Goal: Task Accomplishment & Management: Use online tool/utility

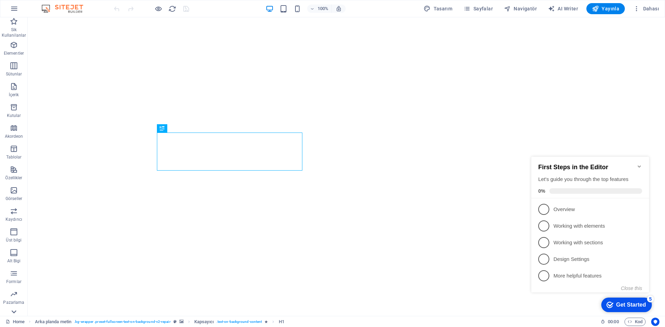
click at [15, 26] on icon at bounding box center [14, 22] width 10 height 10
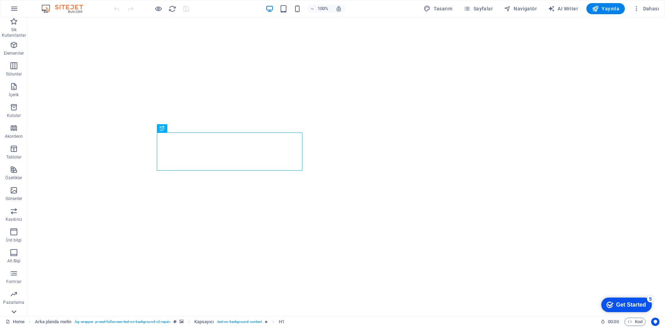
scroll to position [13, 0]
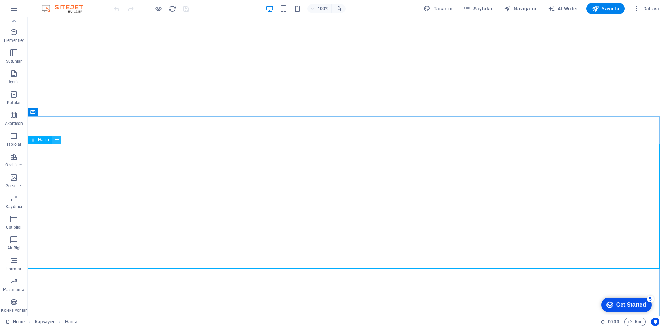
click at [58, 139] on icon at bounding box center [57, 139] width 4 height 7
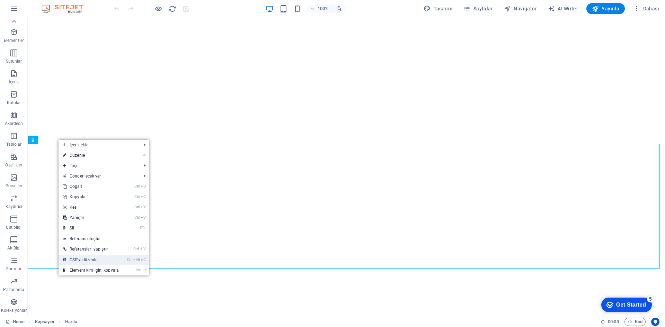
click at [93, 260] on link "Ctrl Alt C CSS'yi düzenle" at bounding box center [91, 260] width 64 height 10
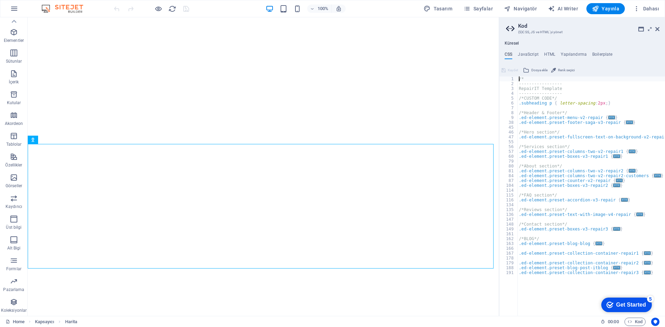
click at [575, 160] on div "/* ----------------- RepairIT Template ----------------- /*CUSTOM CODE*/ .subhe…" at bounding box center [591, 201] width 148 height 249
click at [548, 91] on div "/* ----------------- RepairIT Template ----------------- /*CUSTOM CODE*/ .subhe…" at bounding box center [591, 201] width 148 height 249
type textarea "); }"
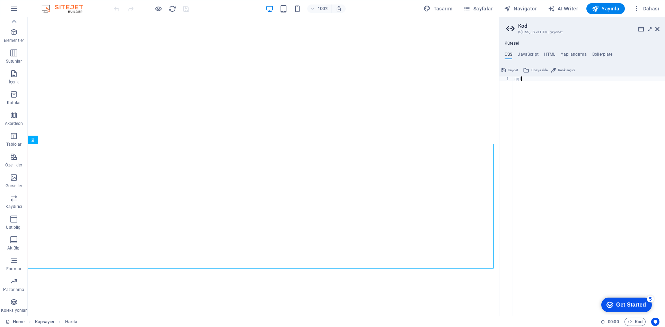
click at [573, 177] on div "ggf" at bounding box center [589, 201] width 152 height 249
type textarea "ggf"
click at [552, 53] on h4 "HTML" at bounding box center [549, 56] width 11 height 8
drag, startPoint x: 598, startPoint y: 99, endPoint x: 665, endPoint y: 77, distance: 70.0
click at [665, 77] on div "< a href = "#main-content" class = "button wv-link-content" > Skip to main cont…" at bounding box center [598, 199] width 187 height 244
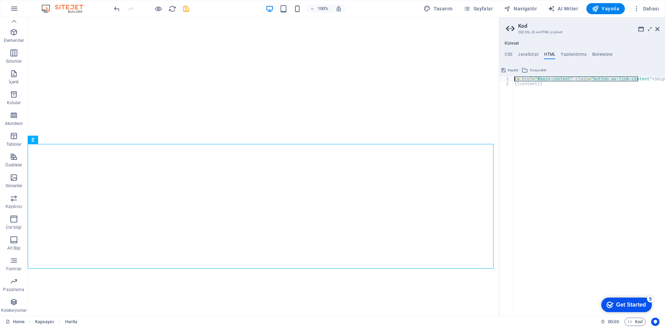
scroll to position [0, 0]
drag, startPoint x: 603, startPoint y: 80, endPoint x: 665, endPoint y: 76, distance: 61.4
click at [665, 76] on div "<a href="#main-content" class="button wv-link-content">Skip to main content</a>…" at bounding box center [582, 190] width 166 height 251
click at [637, 82] on div "< a href = "#main-content" class = "button wv-link-content" > Skip to main cont…" at bounding box center [606, 199] width 187 height 244
drag, startPoint x: 642, startPoint y: 81, endPoint x: 665, endPoint y: 100, distance: 29.8
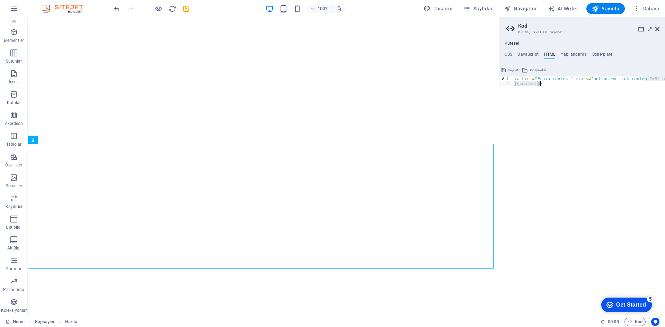
click at [665, 100] on div "< a href = "#main-content" class = "button wv-link-content" > Skip to main cont…" at bounding box center [606, 199] width 187 height 244
click at [556, 103] on div "< a href = "#main-content" class = "button wv-link-content" > Skip to main cont…" at bounding box center [589, 197] width 152 height 240
type textarea "{{content}}"
click at [55, 140] on icon at bounding box center [57, 139] width 4 height 7
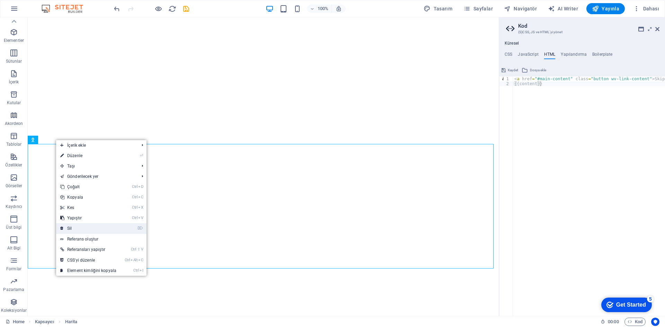
click at [86, 231] on link "⌦ Sil" at bounding box center [88, 228] width 64 height 10
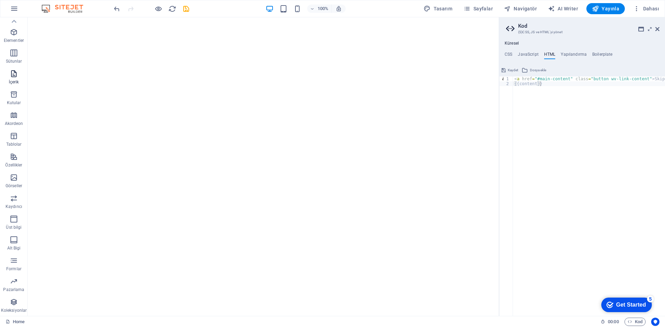
click at [14, 78] on span "İçerik" at bounding box center [14, 78] width 28 height 17
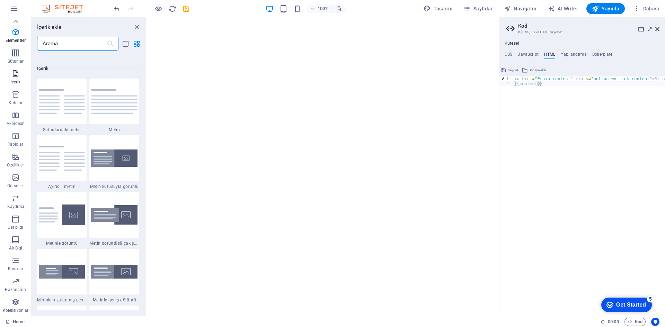
scroll to position [1212, 0]
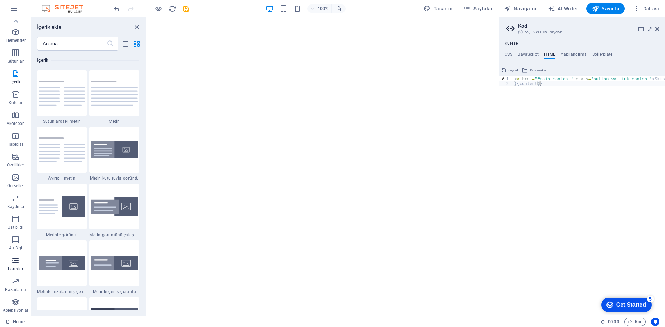
click at [18, 262] on icon "button" at bounding box center [15, 261] width 8 height 8
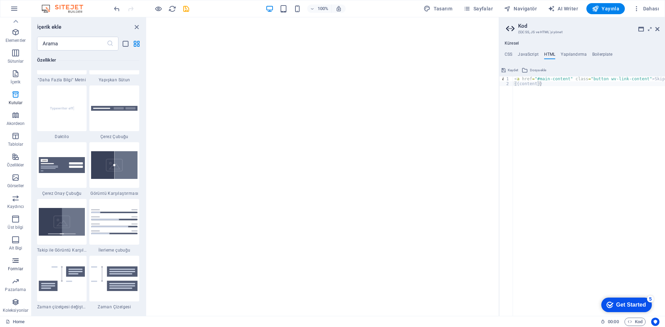
scroll to position [5057, 0]
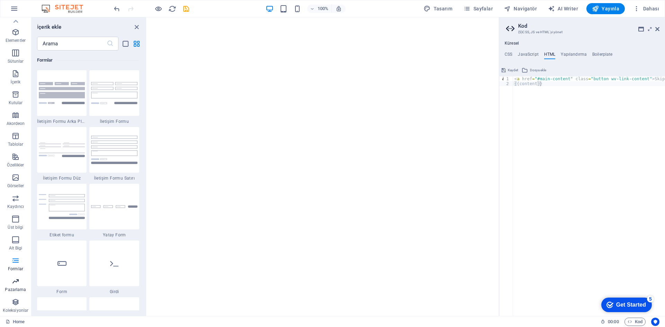
click at [19, 281] on icon "button" at bounding box center [15, 281] width 8 height 8
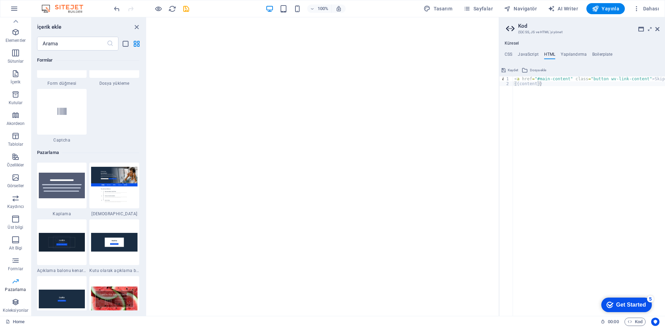
scroll to position [5642, 0]
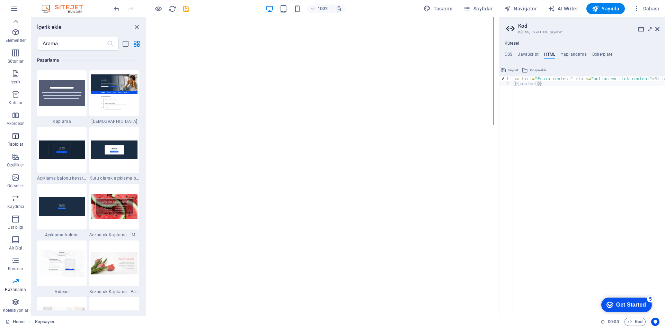
click at [19, 143] on p "Tablolar" at bounding box center [16, 145] width 16 height 6
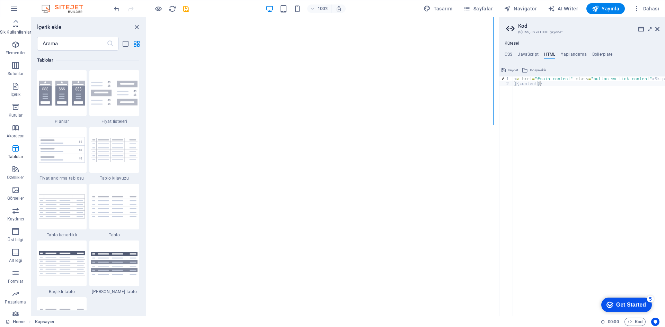
scroll to position [0, 0]
click at [656, 29] on icon at bounding box center [657, 29] width 4 height 6
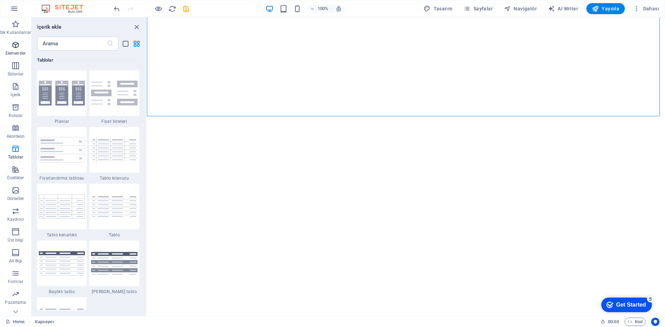
click at [15, 44] on icon "button" at bounding box center [15, 45] width 8 height 8
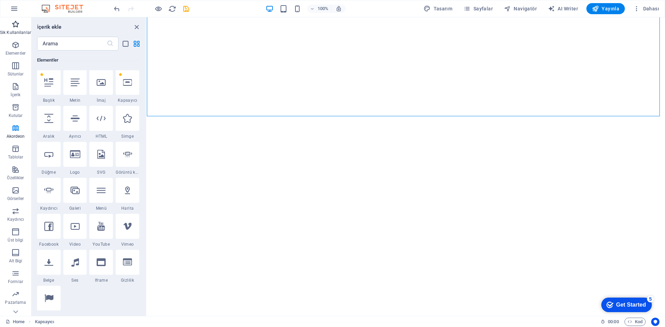
scroll to position [74, 0]
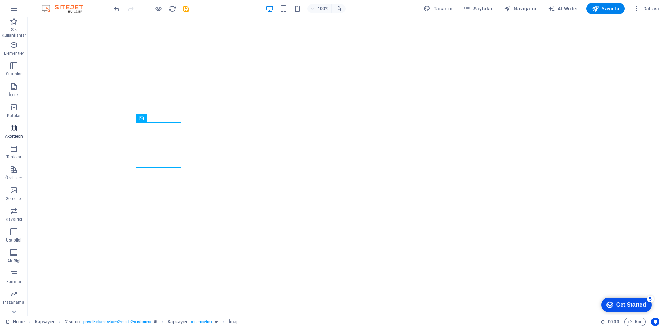
click at [15, 125] on icon "button" at bounding box center [14, 128] width 8 height 8
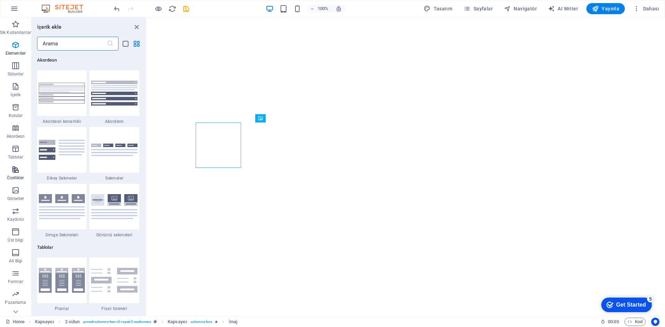
click at [19, 164] on button "Özellikler" at bounding box center [15, 173] width 31 height 21
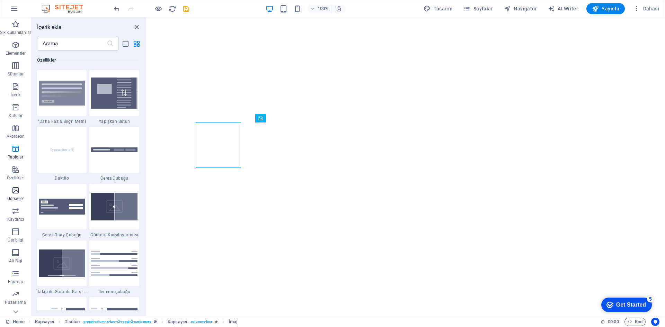
click at [18, 190] on icon "button" at bounding box center [15, 190] width 8 height 8
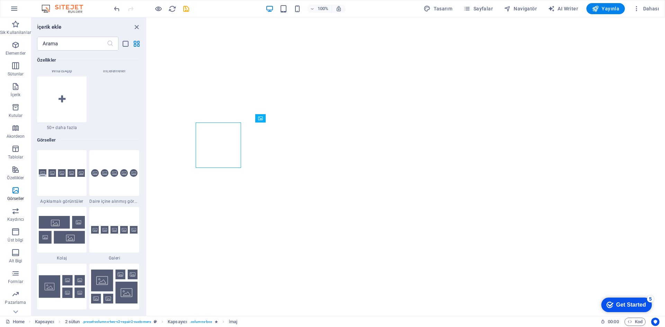
scroll to position [3512, 0]
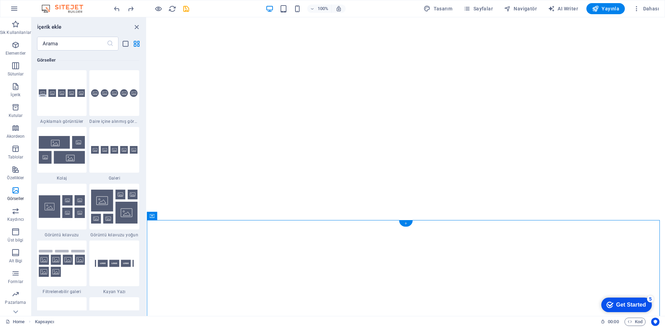
click at [405, 225] on div "+" at bounding box center [406, 224] width 14 height 6
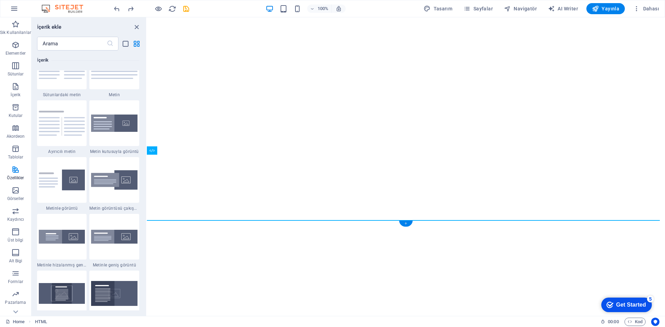
scroll to position [1212, 0]
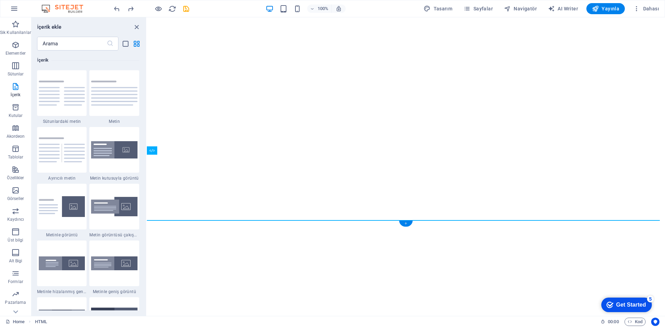
click at [405, 225] on div "+" at bounding box center [406, 224] width 14 height 6
click at [18, 240] on p "Üst bilgi" at bounding box center [16, 241] width 16 height 6
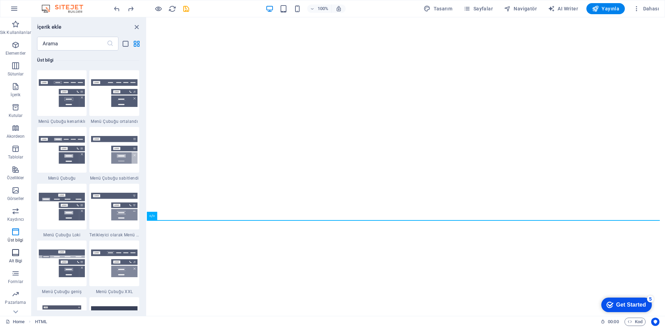
click at [15, 263] on p "Alt Bigi" at bounding box center [16, 261] width 14 height 6
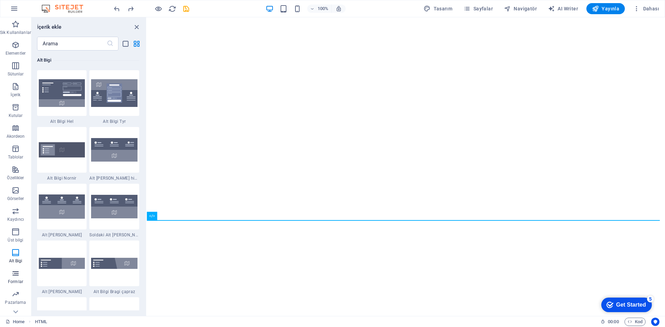
click at [20, 275] on span "Formlar" at bounding box center [15, 277] width 31 height 17
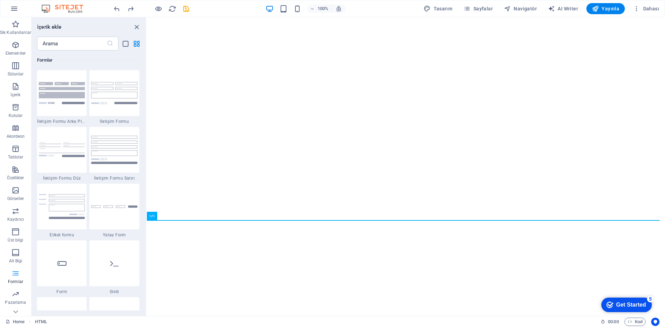
scroll to position [5057, 0]
click at [16, 26] on icon at bounding box center [16, 22] width 10 height 10
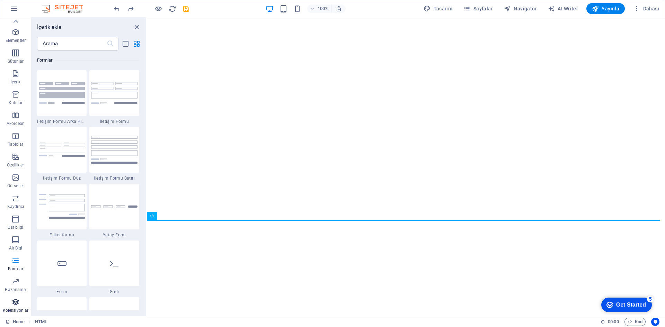
click at [19, 296] on button "Koleksiyonlar" at bounding box center [15, 305] width 31 height 21
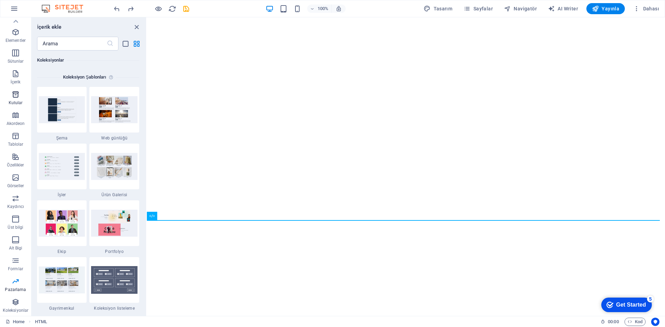
click at [17, 94] on icon "button" at bounding box center [15, 94] width 8 height 8
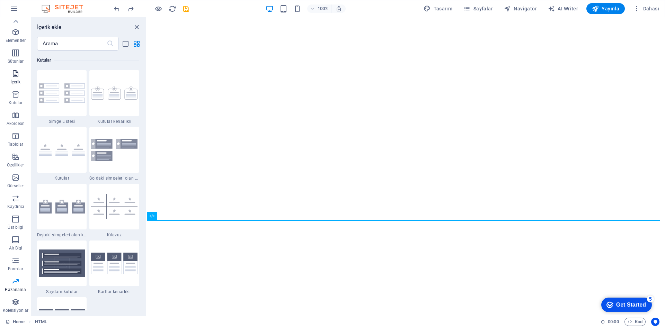
click at [18, 77] on icon "button" at bounding box center [15, 74] width 8 height 8
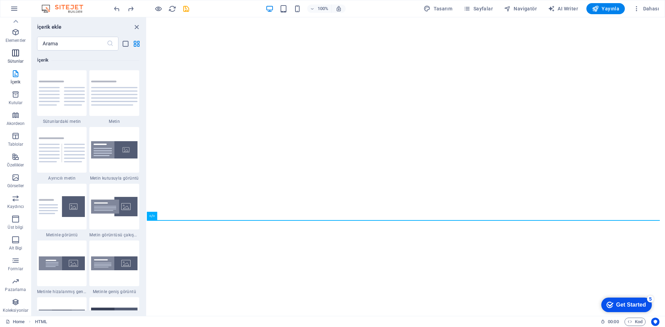
click at [15, 58] on span "Sütunlar" at bounding box center [15, 57] width 31 height 17
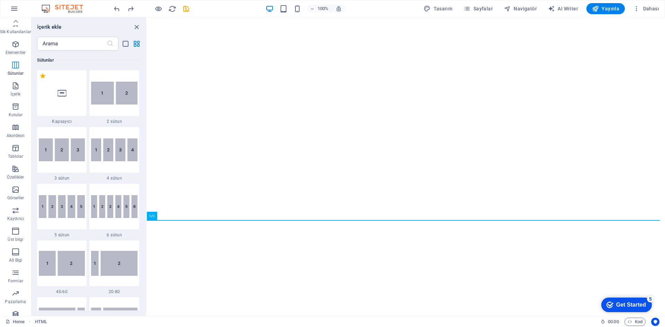
scroll to position [0, 0]
click at [17, 47] on icon "button" at bounding box center [15, 45] width 8 height 8
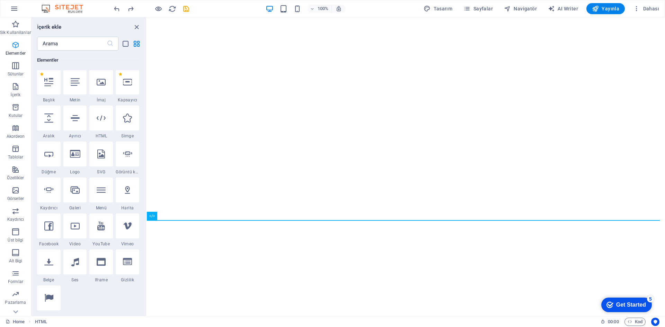
scroll to position [74, 0]
click at [99, 118] on icon at bounding box center [101, 118] width 9 height 9
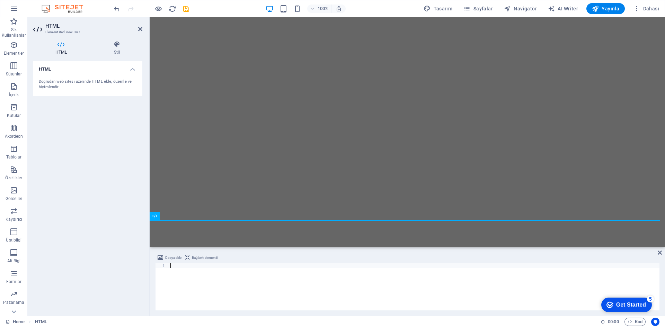
scroll to position [0, 562]
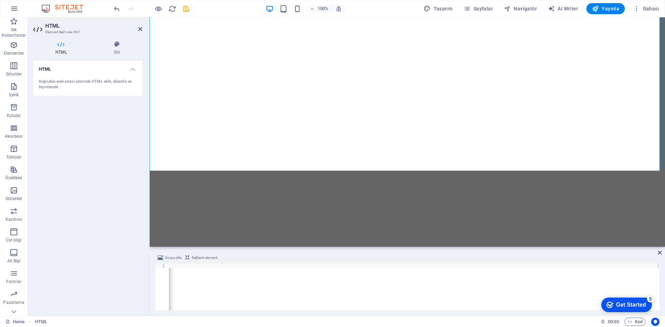
click at [94, 167] on div "HTML Doğrudan web sitesi üzerinde HTML ekle, düzenle ve biçimlendir." at bounding box center [87, 186] width 109 height 250
click at [140, 29] on icon at bounding box center [140, 29] width 4 height 6
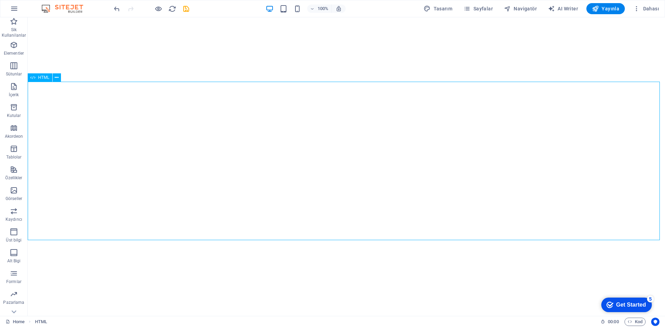
click at [44, 79] on span "HTML" at bounding box center [43, 78] width 11 height 4
click at [55, 79] on icon at bounding box center [57, 77] width 4 height 7
click at [187, 8] on icon "save" at bounding box center [186, 9] width 8 height 8
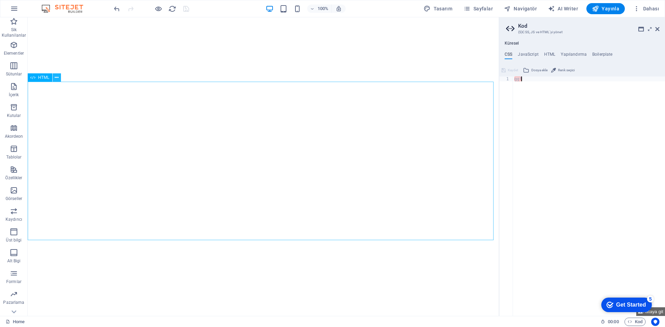
click at [56, 77] on icon at bounding box center [57, 77] width 4 height 7
click at [549, 51] on div "Küresel CSS JavaScript HTML Yapılandırma Boilerplate ggf 1 ggf הההההההההההההההה…" at bounding box center [582, 178] width 166 height 275
click at [549, 55] on h4 "HTML" at bounding box center [549, 56] width 11 height 8
click at [44, 76] on span "HTML" at bounding box center [43, 78] width 11 height 4
click at [40, 78] on span "HTML" at bounding box center [43, 78] width 11 height 4
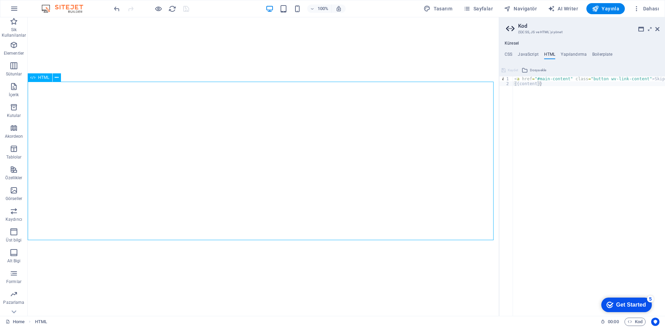
click at [40, 78] on span "HTML" at bounding box center [43, 78] width 11 height 4
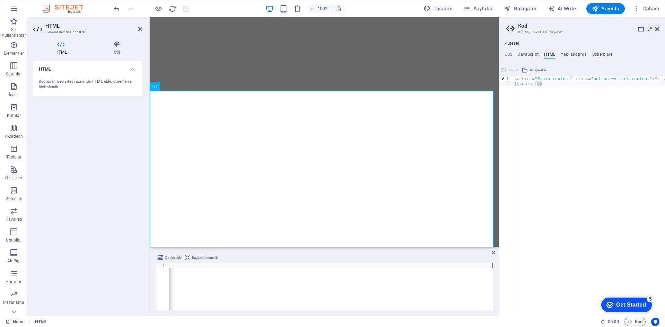
drag, startPoint x: 235, startPoint y: 266, endPoint x: 241, endPoint y: 267, distance: 6.2
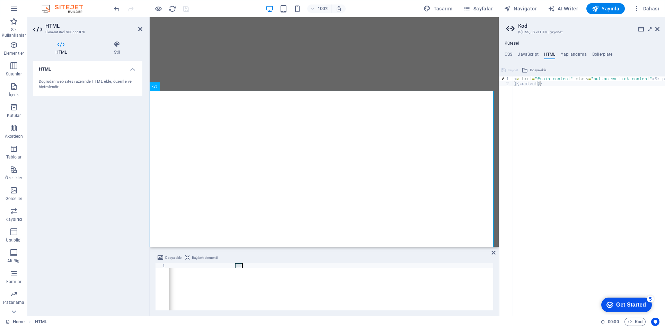
type textarea "<iframe src="[URL][DOMAIN_NAME]" width="800" height="600" style="border:0;" all…"
drag, startPoint x: 211, startPoint y: 267, endPoint x: 205, endPoint y: 267, distance: 6.2
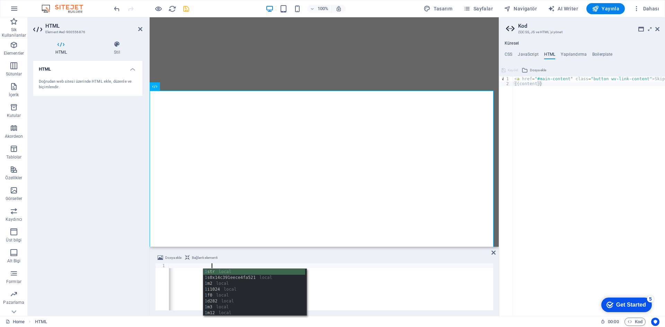
scroll to position [0, 722]
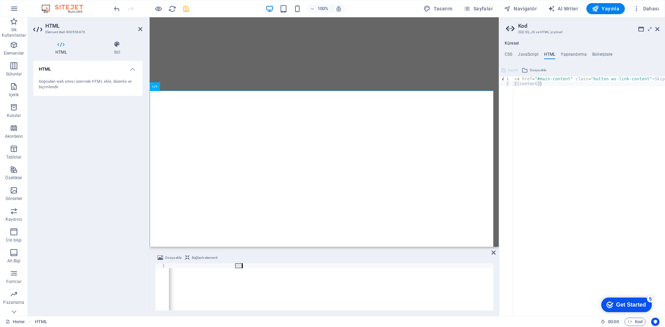
drag, startPoint x: 234, startPoint y: 267, endPoint x: 242, endPoint y: 267, distance: 8.0
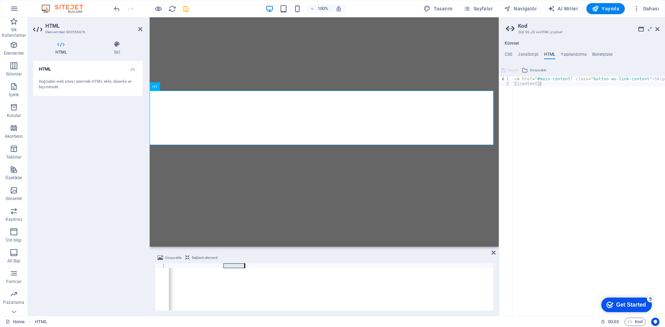
drag, startPoint x: 222, startPoint y: 268, endPoint x: 244, endPoint y: 268, distance: 21.8
drag, startPoint x: 243, startPoint y: 266, endPoint x: 239, endPoint y: 267, distance: 4.2
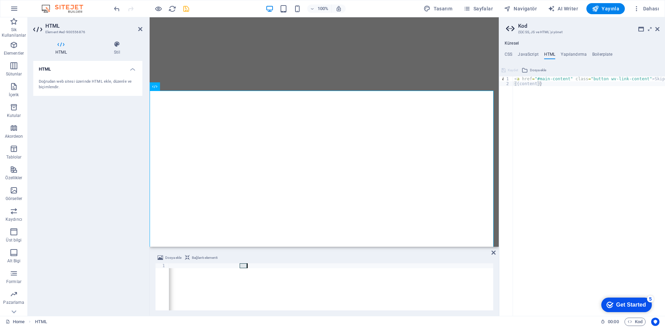
click at [244, 267] on div "< iframe src = "[URL][DOMAIN_NAME]" width = "800" height = "600" style = "borde…" at bounding box center [331, 287] width 324 height 47
click at [239, 266] on div "< iframe src = "[URL][DOMAIN_NAME]" width = "800" height = "600" style = "borde…" at bounding box center [1, 291] width 1053 height 55
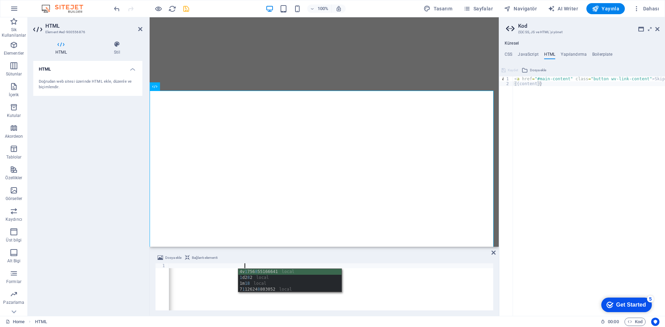
type textarea "<iframe src="[URL][DOMAIN_NAME]" width="1800" height="600" style="border:0;" al…"
click at [565, 212] on div "< a href = "#main-content" class = "button wv-link-content" > Skip to main cont…" at bounding box center [606, 199] width 187 height 244
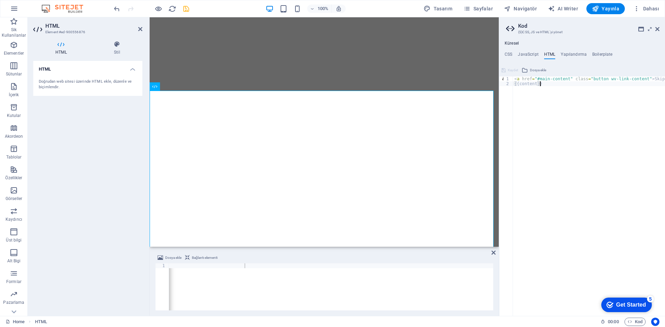
scroll to position [0, 731]
click at [258, 285] on div "< iframe src = "[URL][DOMAIN_NAME]" width = "1800" height = "600" style = "bord…" at bounding box center [2, 291] width 1055 height 55
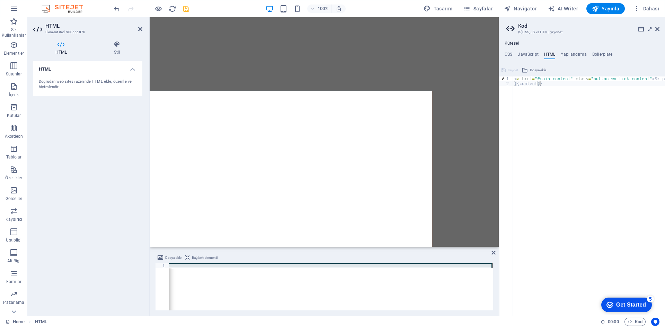
scroll to position [0, 729]
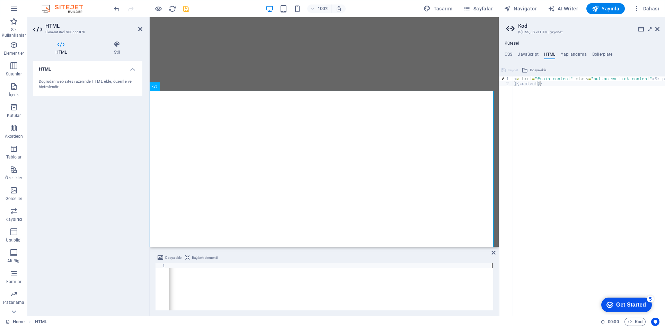
click at [51, 213] on div "HTML Doğrudan web sitesi üzerinde HTML ekle, düzenle ve biçimlendir." at bounding box center [87, 186] width 109 height 250
type textarea "<iframe src="[URL][DOMAIN_NAME]" width="1800" height="600" style="border:0;" al…"
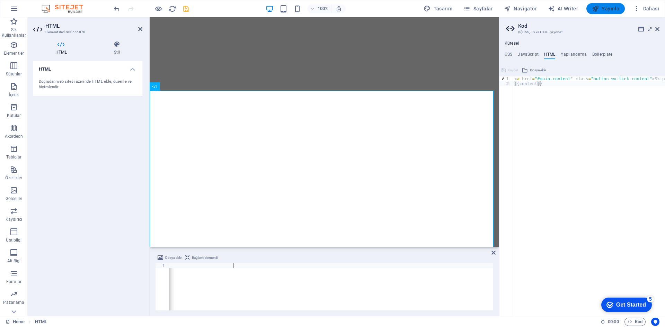
click at [607, 6] on span "Yayınla" at bounding box center [605, 8] width 27 height 7
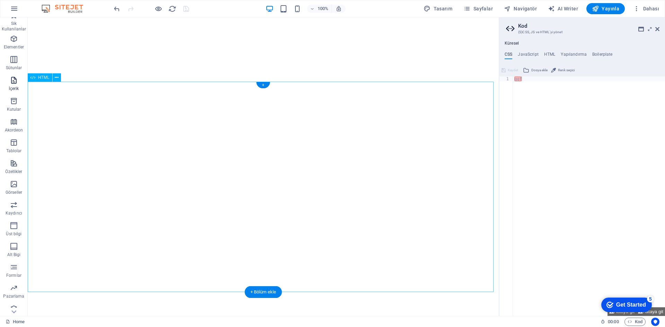
scroll to position [13, 0]
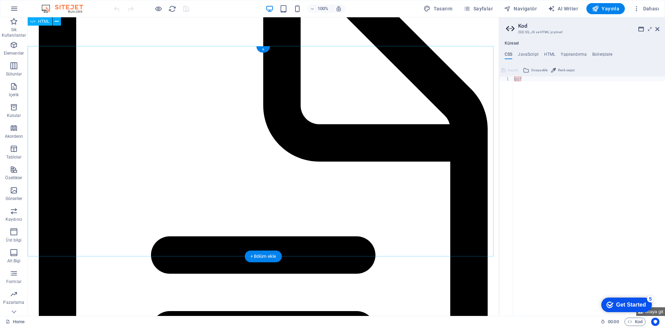
scroll to position [2148, 0]
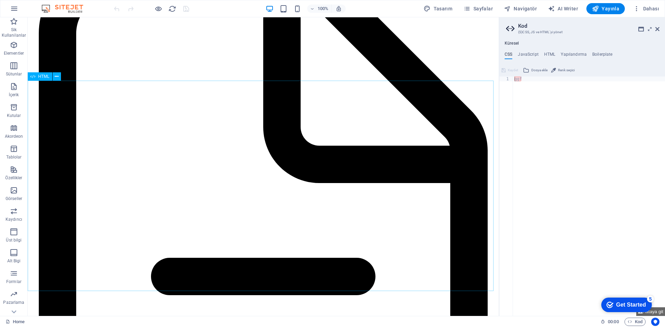
click at [36, 77] on div "HTML" at bounding box center [40, 76] width 25 height 8
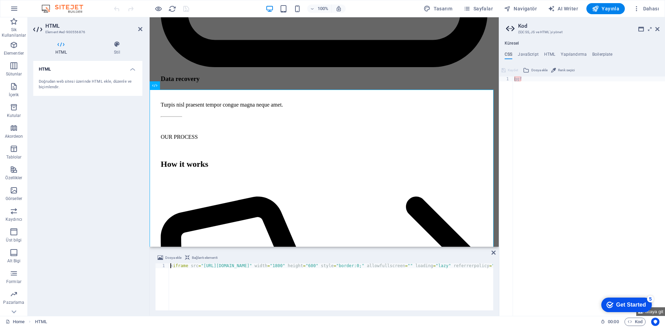
scroll to position [0, 731]
click at [331, 265] on div "< iframe src = "[URL][DOMAIN_NAME]" width = "1800" height = "600" style = "bord…" at bounding box center [92, 291] width 1055 height 55
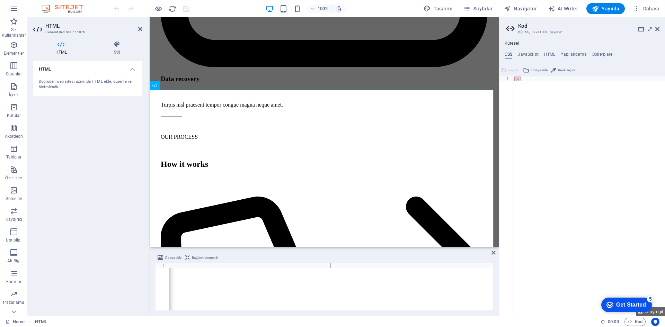
scroll to position [0, 62]
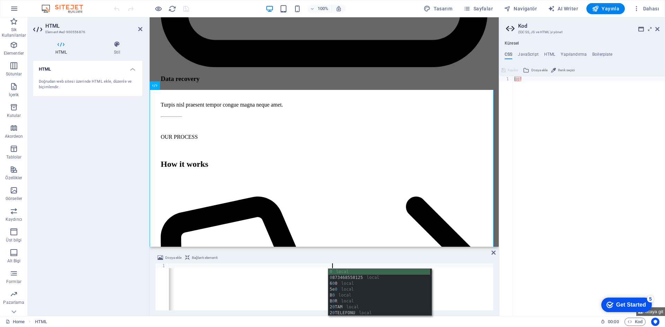
type textarea "<iframe src="[URL][DOMAIN_NAME]" width="800" height="600" style="border:0;" all…"
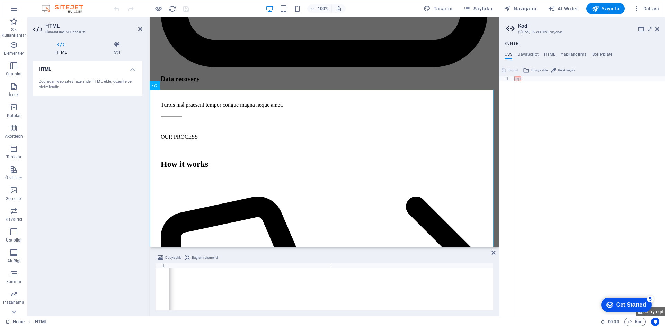
click at [299, 281] on div "< iframe src = "[URL][DOMAIN_NAME]" width = "800" height = "600" style = "borde…" at bounding box center [91, 291] width 1053 height 55
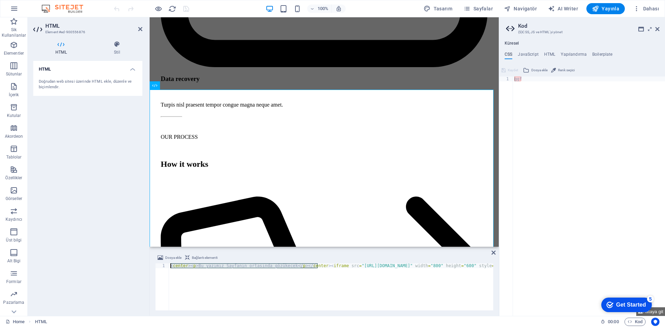
drag, startPoint x: 318, startPoint y: 265, endPoint x: 186, endPoint y: 263, distance: 131.6
click at [186, 263] on div "Dosya ekle Bağlantı elementi <center><p>Bu yazımız Sayfanın ortasında gözükecek…" at bounding box center [324, 282] width 338 height 57
type textarea "<center><p>Bu yazımız Sayfanın ortasında gözükecek</p></center><iframe src="htt…"
click at [199, 267] on div "< center > < p > Bu yazımız Sayfanın ortasında gözükecek </ p > </ center > < i…" at bounding box center [331, 287] width 324 height 47
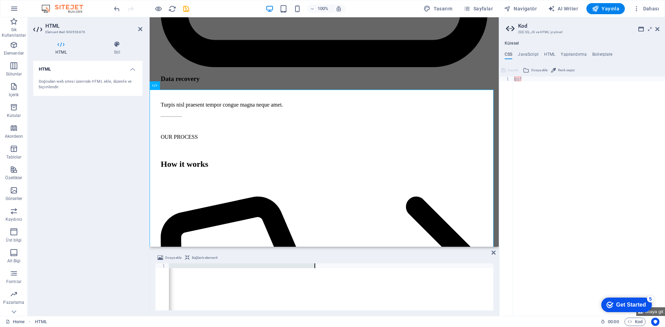
drag, startPoint x: 287, startPoint y: 266, endPoint x: 315, endPoint y: 266, distance: 27.7
paste textarea "center><iframe src="https://www.google.com/maps/embed?pb=!1m18!1m12!1m3!1d282.0…"
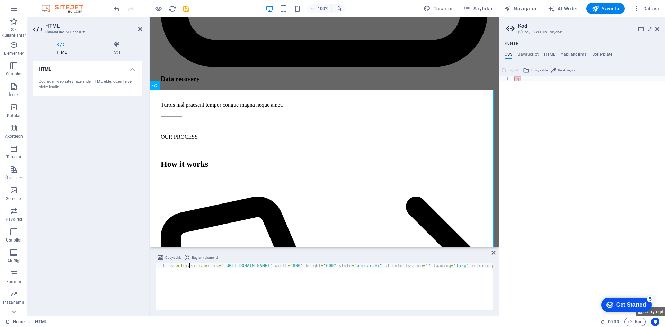
type textarea "<center> <iframe src="https://www.google.com/maps/embed?pb=!1m18!1m12!1m3!1d282…"
paste textarea
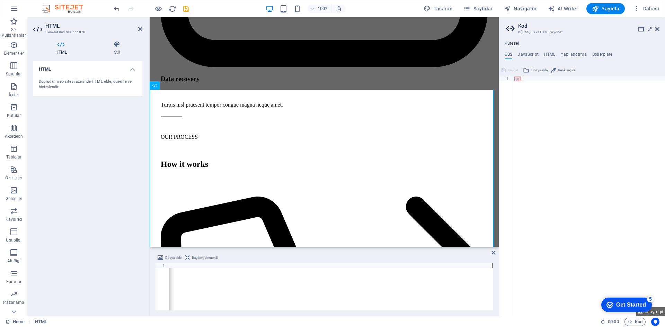
scroll to position [0, 771]
type textarea "/"
click at [596, 6] on icon "button" at bounding box center [595, 8] width 7 height 7
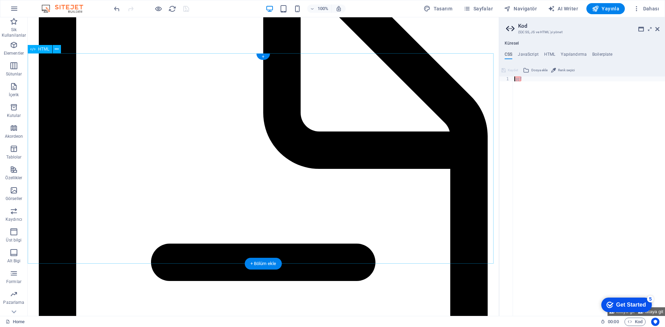
scroll to position [2050, 0]
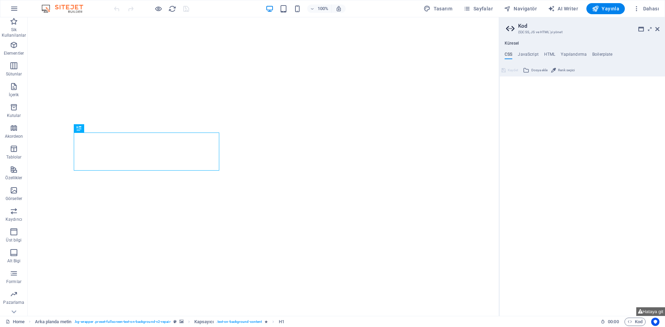
type textarea "ggf"
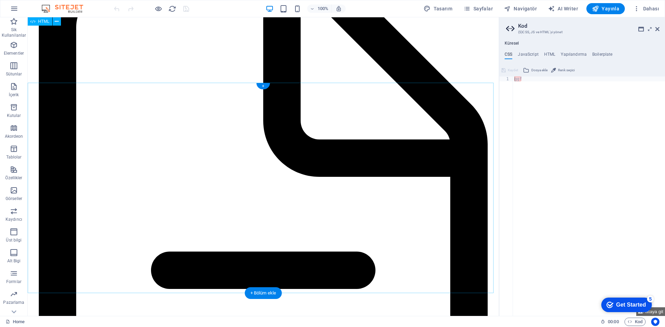
scroll to position [2113, 0]
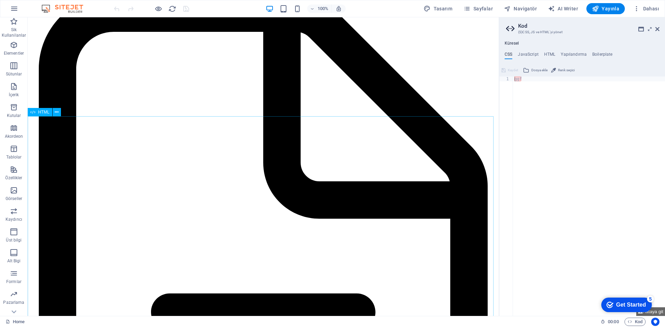
click at [43, 114] on span "HTML" at bounding box center [43, 112] width 11 height 4
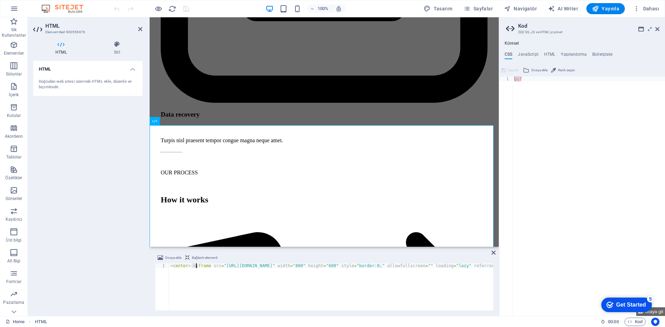
scroll to position [0, 773]
drag, startPoint x: 191, startPoint y: 265, endPoint x: 469, endPoint y: 266, distance: 277.8
click at [528, 81] on div "ggf" at bounding box center [589, 201] width 152 height 249
drag, startPoint x: 530, startPoint y: 80, endPoint x: 532, endPoint y: 85, distance: 4.8
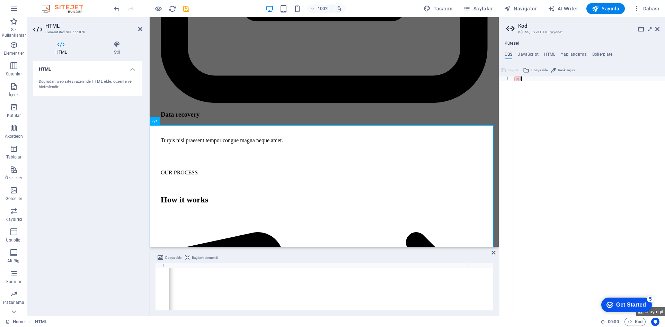
click at [532, 85] on div "ggf" at bounding box center [589, 201] width 152 height 249
click at [527, 143] on div "ggf" at bounding box center [589, 201] width 152 height 249
click at [526, 54] on h4 "JavaScript" at bounding box center [528, 56] width 20 height 8
type textarea "/* JS for preset "Menu V2" */"
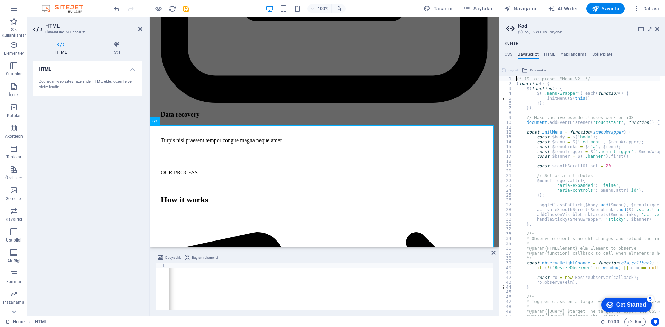
click at [557, 56] on ul "CSS JavaScript HTML Yapılandırma Boilerplate" at bounding box center [582, 56] width 166 height 8
click at [555, 55] on h4 "HTML" at bounding box center [549, 56] width 11 height 8
type textarea "<a href="#main-content" class="button wv-link-content">Skip to main content</a>"
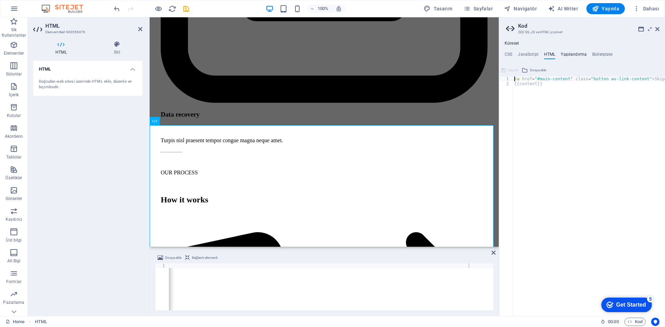
click at [575, 54] on h4 "Yapılandırma" at bounding box center [574, 56] width 26 height 8
type textarea "$color-background: #ffffff;"
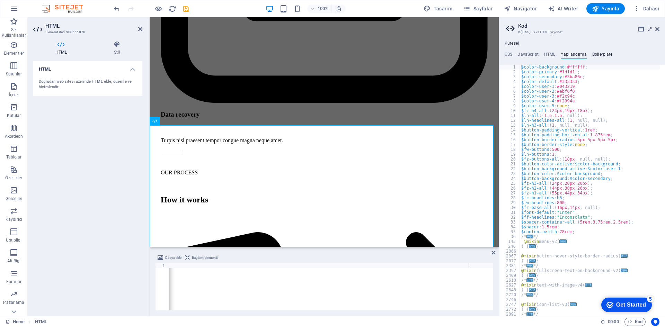
click at [601, 56] on h4 "Boilerplate" at bounding box center [602, 56] width 20 height 8
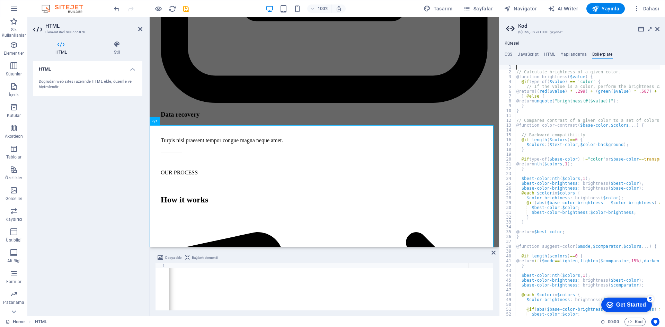
click at [514, 52] on ul "CSS JavaScript HTML Yapılandırma Boilerplate" at bounding box center [582, 56] width 166 height 8
click at [511, 53] on h4 "CSS" at bounding box center [509, 56] width 8 height 8
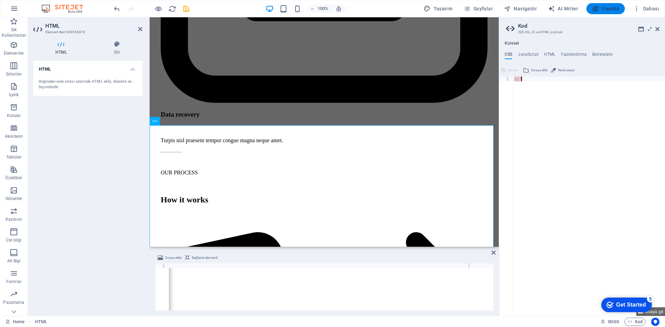
click at [605, 9] on span "Yayınla" at bounding box center [605, 8] width 27 height 7
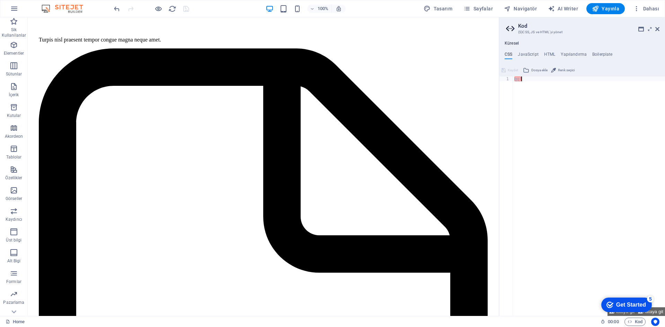
scroll to position [2043, 0]
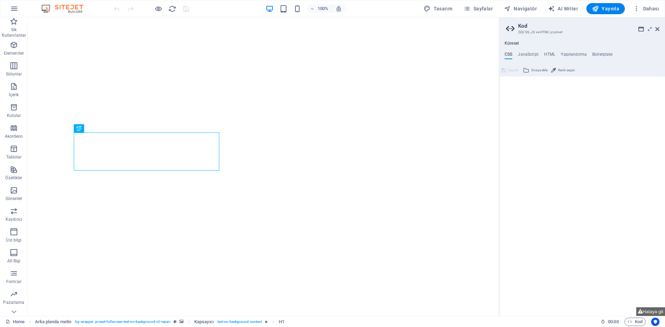
type textarea "ggf"
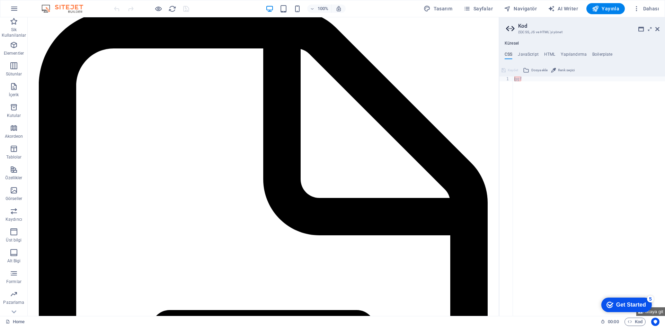
scroll to position [2100, 0]
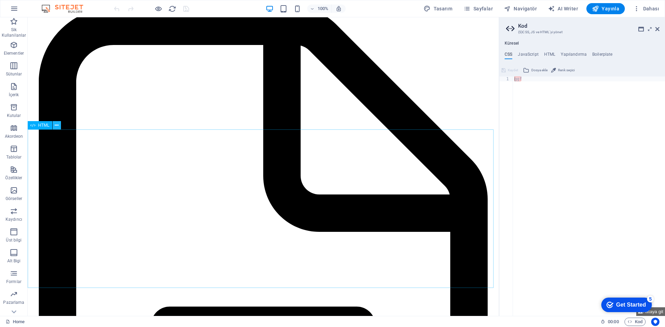
click at [55, 123] on icon at bounding box center [57, 125] width 4 height 7
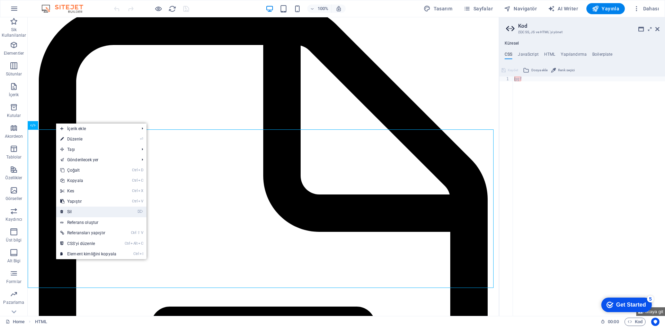
drag, startPoint x: 55, startPoint y: 195, endPoint x: 83, endPoint y: 212, distance: 32.7
click at [83, 212] on link "⌦ Sil" at bounding box center [88, 212] width 64 height 10
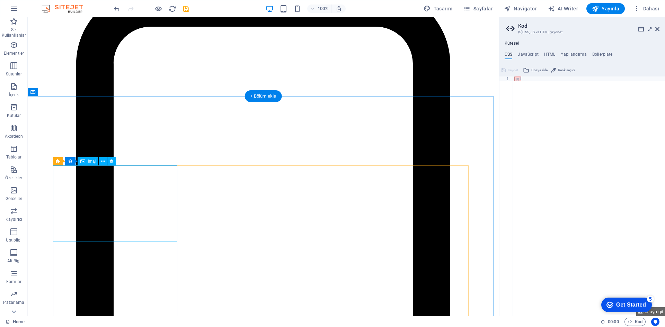
scroll to position [1476, 0]
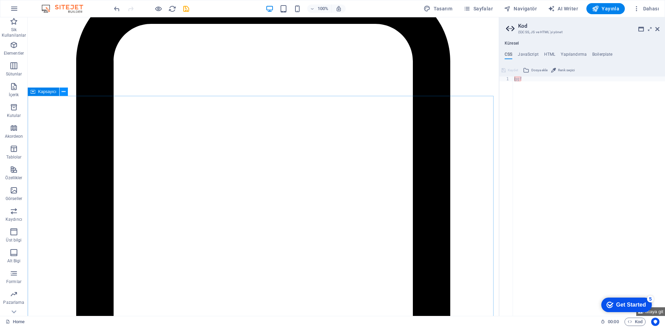
click at [66, 92] on button at bounding box center [64, 92] width 8 height 8
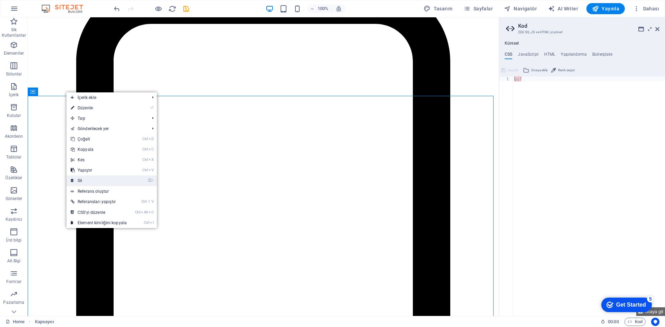
click at [96, 178] on link "⌦ Sil" at bounding box center [99, 181] width 64 height 10
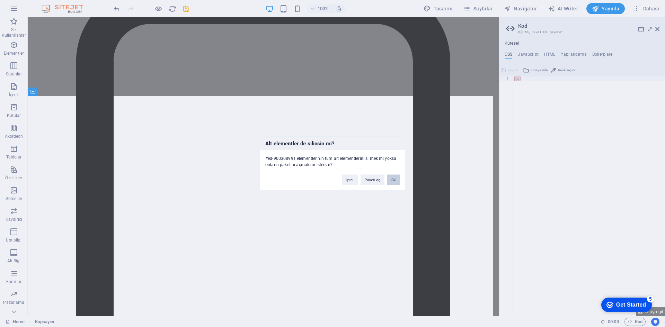
drag, startPoint x: 390, startPoint y: 180, endPoint x: 363, endPoint y: 162, distance: 32.4
click at [390, 180] on button "Sil" at bounding box center [393, 180] width 12 height 10
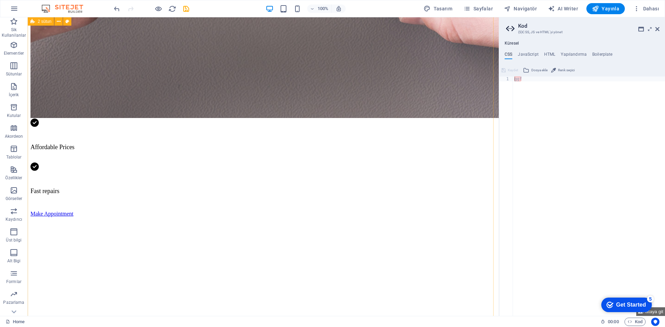
scroll to position [333, 0]
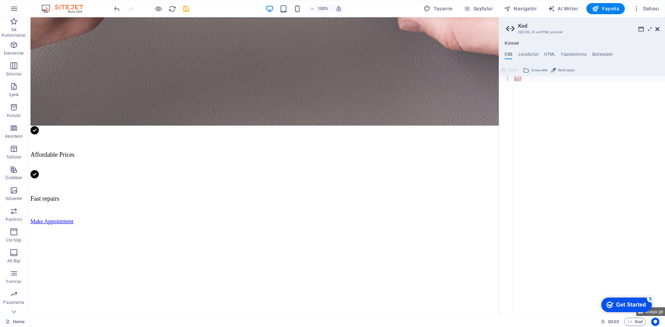
click at [657, 30] on icon at bounding box center [657, 29] width 4 height 6
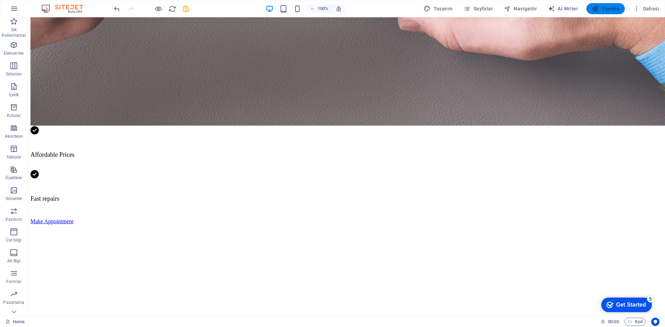
click at [601, 7] on span "Yayınla" at bounding box center [605, 8] width 27 height 7
click at [611, 10] on span "Yayınla" at bounding box center [605, 8] width 27 height 7
